Goal: Information Seeking & Learning: Learn about a topic

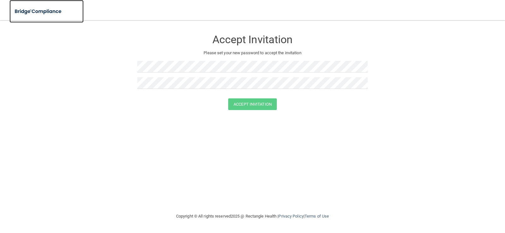
click at [45, 11] on img at bounding box center [38, 11] width 58 height 13
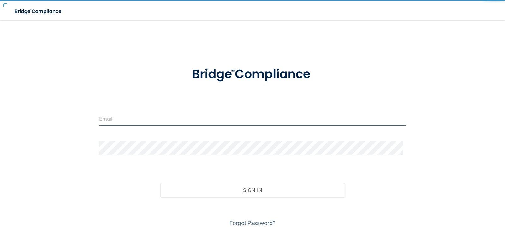
type input "[EMAIL_ADDRESS][DOMAIN_NAME]"
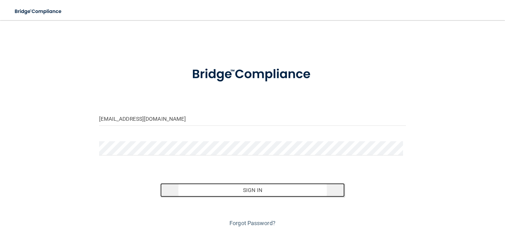
click at [243, 195] on button "Sign In" at bounding box center [252, 190] width 184 height 14
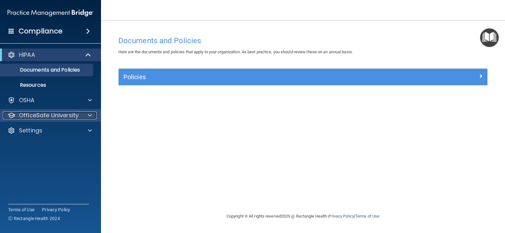
click at [85, 114] on div at bounding box center [89, 116] width 16 height 8
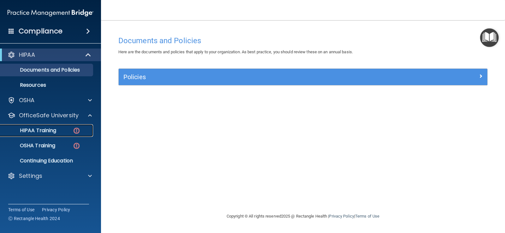
click at [77, 131] on img at bounding box center [77, 131] width 8 height 8
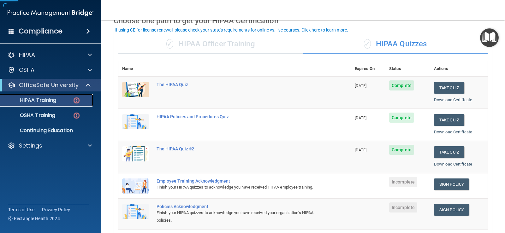
scroll to position [95, 0]
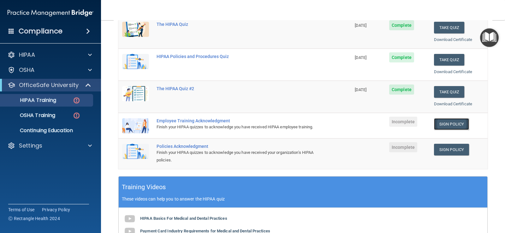
click at [446, 126] on link "Sign Policy" at bounding box center [451, 124] width 35 height 12
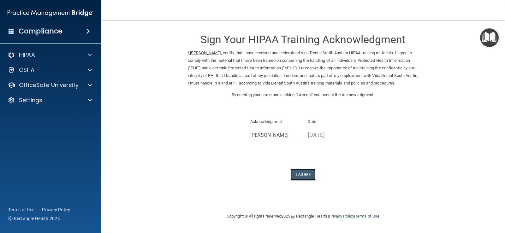
click at [310, 181] on button "I Agree" at bounding box center [302, 175] width 25 height 12
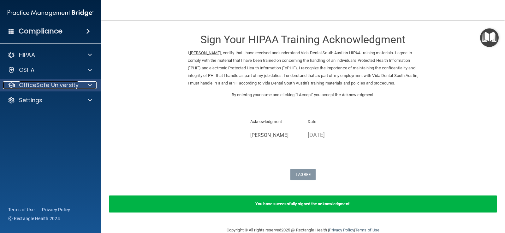
click at [92, 88] on span at bounding box center [90, 85] width 4 height 8
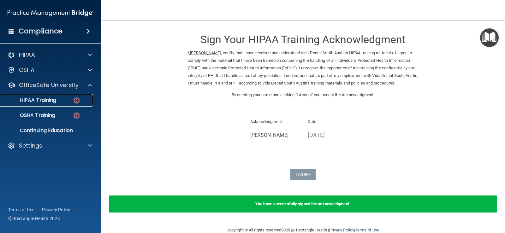
click at [77, 100] on img at bounding box center [77, 101] width 8 height 8
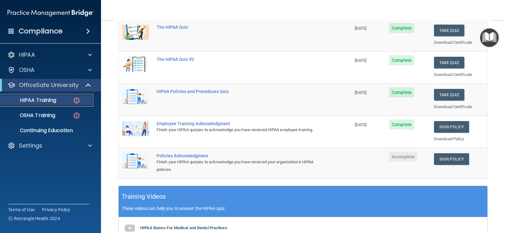
scroll to position [95, 0]
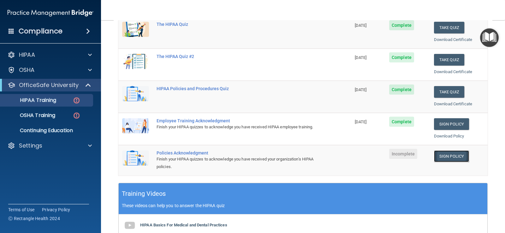
click at [450, 157] on link "Sign Policy" at bounding box center [451, 157] width 35 height 12
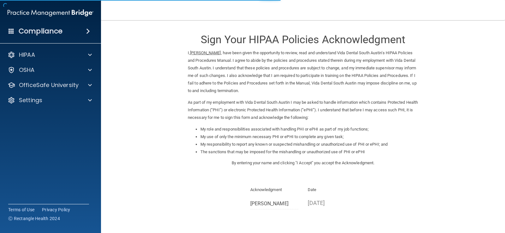
scroll to position [56, 0]
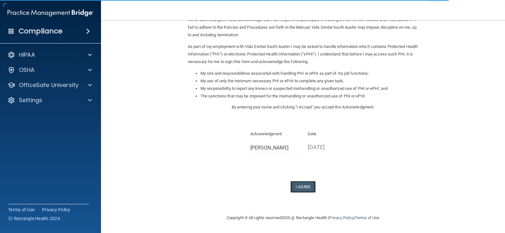
click at [305, 186] on button "I Agree" at bounding box center [302, 187] width 25 height 12
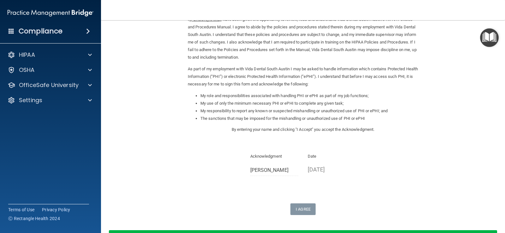
scroll to position [0, 0]
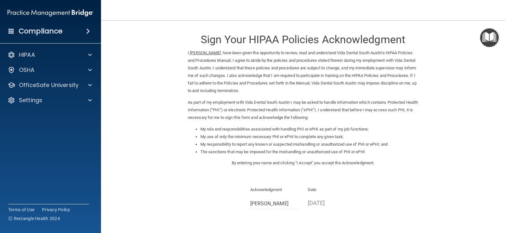
click at [418, 119] on div "I, [PERSON_NAME] , have been given the opportunity to review, read and understa…" at bounding box center [303, 87] width 240 height 76
click at [90, 58] on span at bounding box center [90, 55] width 4 height 8
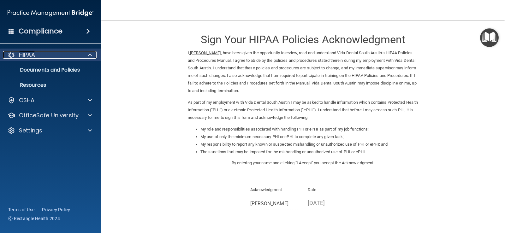
click at [90, 56] on span at bounding box center [90, 55] width 4 height 8
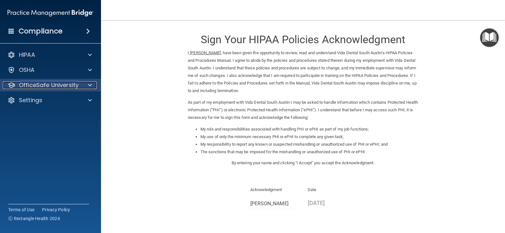
click at [89, 87] on span at bounding box center [90, 85] width 4 height 8
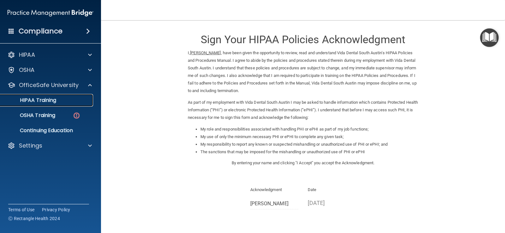
click at [66, 102] on div "HIPAA Training" at bounding box center [47, 100] width 86 height 6
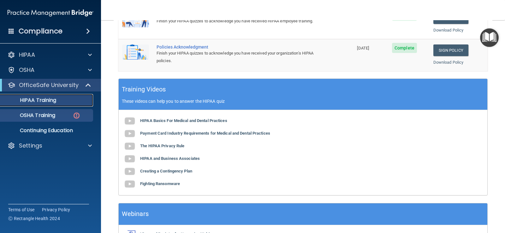
scroll to position [189, 0]
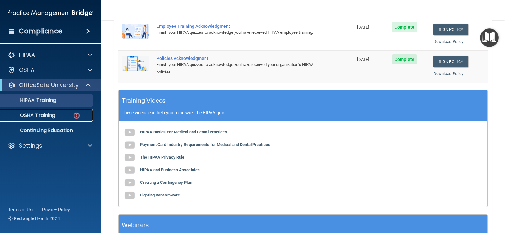
click at [75, 114] on img at bounding box center [77, 116] width 8 height 8
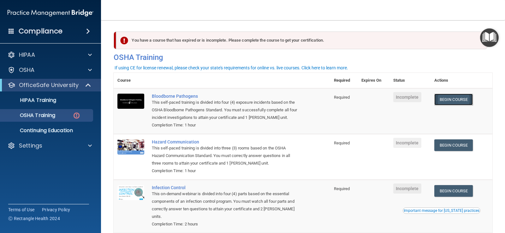
click at [455, 99] on link "Begin Course" at bounding box center [453, 100] width 39 height 12
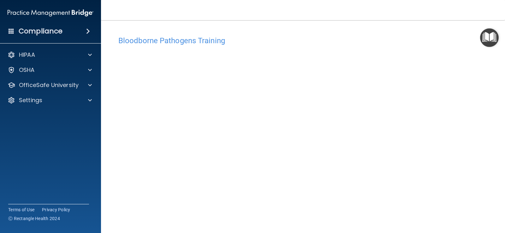
click at [486, 107] on div "Bloodborne Pathogens Training This course doesn’t expire until . Are you sure y…" at bounding box center [303, 142] width 379 height 218
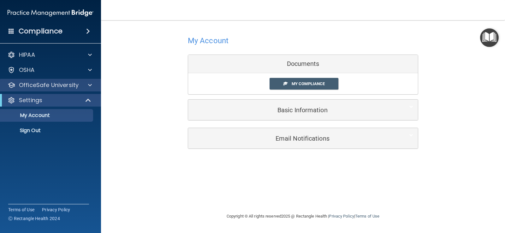
click at [91, 89] on div "OfficeSafe University" at bounding box center [50, 85] width 101 height 13
click at [91, 88] on span at bounding box center [90, 85] width 4 height 8
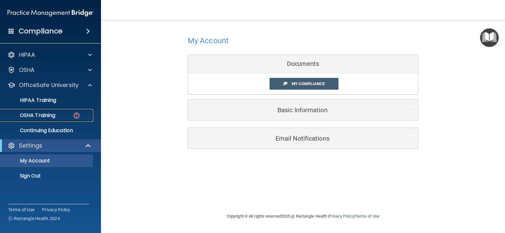
click at [77, 114] on img at bounding box center [77, 116] width 8 height 8
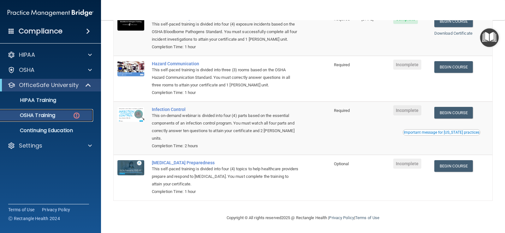
scroll to position [80, 0]
click at [450, 69] on link "Begin Course" at bounding box center [453, 67] width 39 height 12
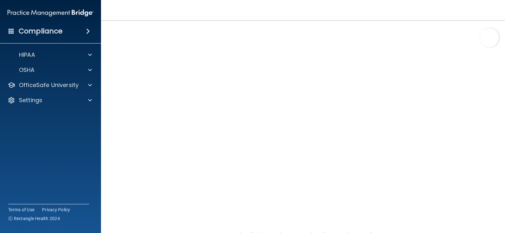
scroll to position [20, 0]
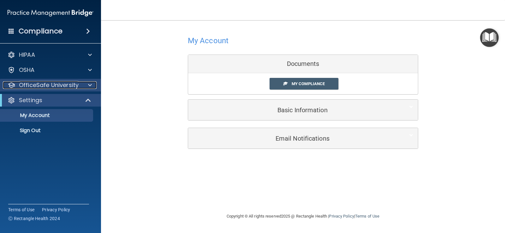
click at [85, 84] on div at bounding box center [89, 85] width 16 height 8
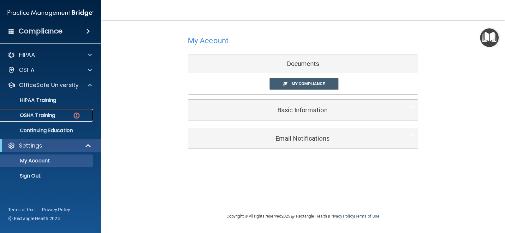
click at [85, 114] on div "OSHA Training" at bounding box center [47, 115] width 86 height 6
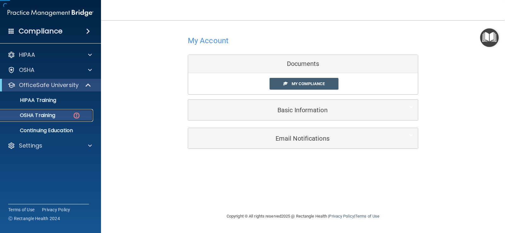
click at [78, 114] on img at bounding box center [77, 116] width 8 height 8
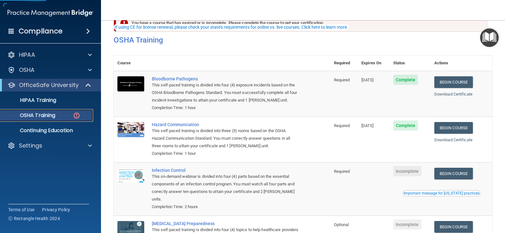
scroll to position [63, 0]
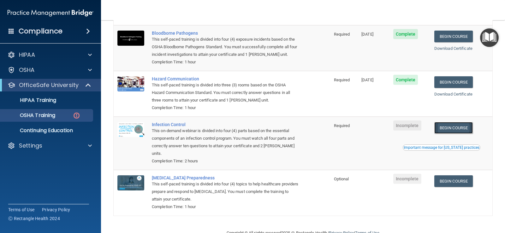
click at [453, 130] on link "Begin Course" at bounding box center [453, 128] width 39 height 12
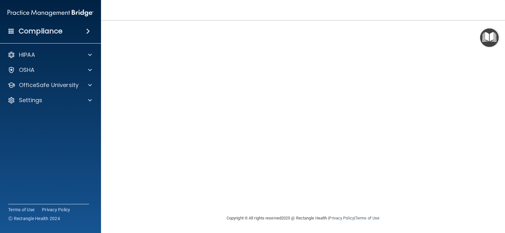
scroll to position [37, 0]
click at [74, 72] on div "OSHA" at bounding box center [42, 70] width 78 height 8
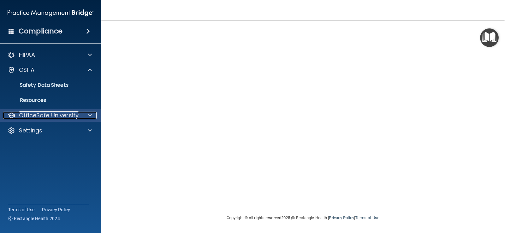
click at [73, 116] on p "OfficeSafe University" at bounding box center [49, 116] width 60 height 8
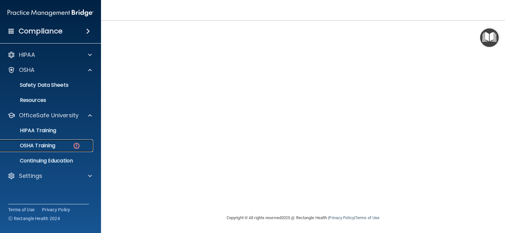
click at [78, 144] on img at bounding box center [77, 146] width 8 height 8
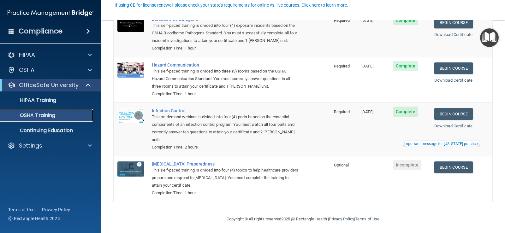
scroll to position [62, 0]
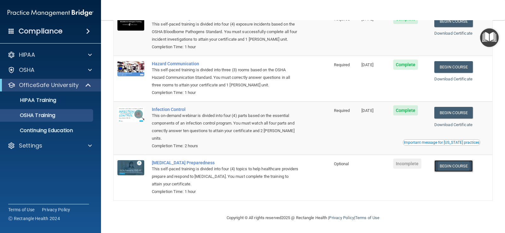
click at [460, 169] on link "Begin Course" at bounding box center [453, 166] width 39 height 12
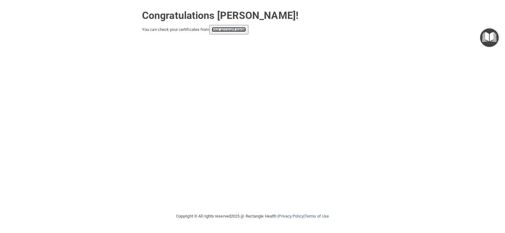
click at [230, 29] on link "your account page!" at bounding box center [229, 29] width 34 height 5
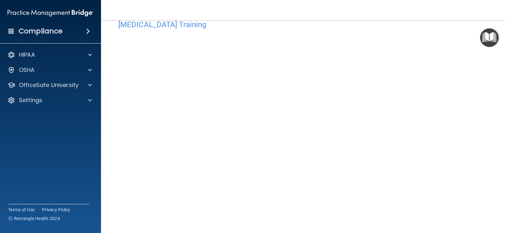
scroll to position [32, 0]
